Goal: Task Accomplishment & Management: Manage account settings

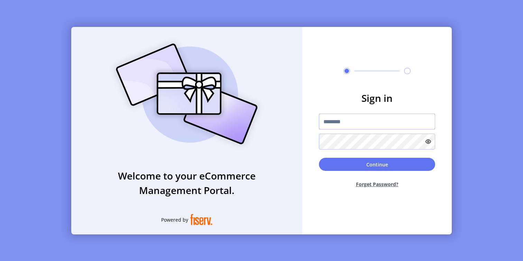
type input "*********"
click at [350, 167] on button "Continue" at bounding box center [377, 164] width 116 height 13
